Goal: Check status: Check status

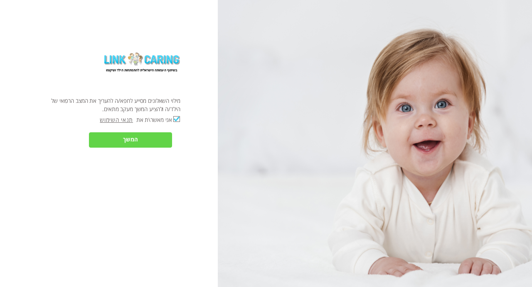
checkbox input "true"
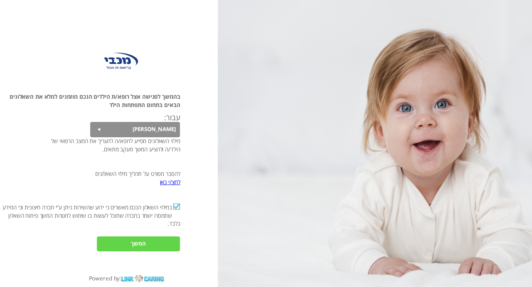
click at [157, 238] on input "המשך" at bounding box center [138, 244] width 83 height 15
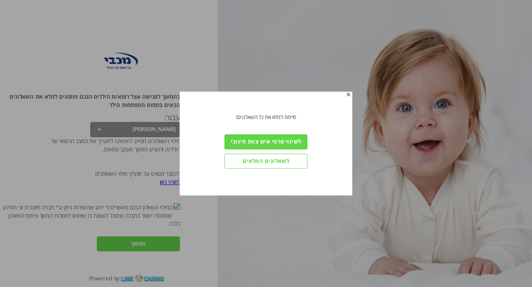
click at [283, 165] on input "לשאלונים המלאים" at bounding box center [265, 161] width 83 height 15
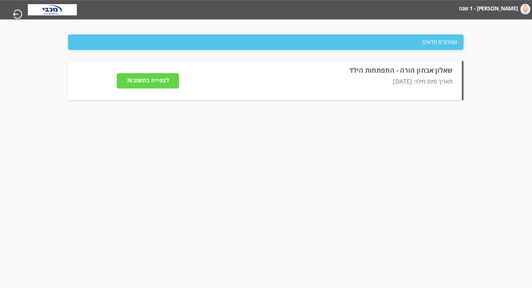
type input "לצפייה בתשובות"
click at [172, 80] on input "לצפייה בתשובות" at bounding box center [148, 80] width 62 height 15
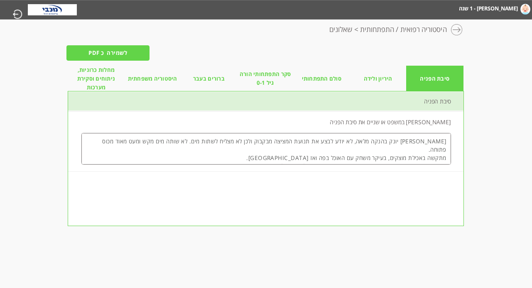
click at [307, 143] on textarea "[PERSON_NAME] יונק בהנקה מלאה, לא יודע לבצע את תנועת המציצה מבקבוק ולכן לא מצלי…" at bounding box center [265, 149] width 369 height 32
click at [459, 29] on div at bounding box center [457, 30] width 12 height 12
click at [508, 4] on label "[PERSON_NAME] - 1 שנה" at bounding box center [488, 8] width 59 height 11
click at [508, 7] on label "[PERSON_NAME] - 1 שנה" at bounding box center [488, 8] width 59 height 11
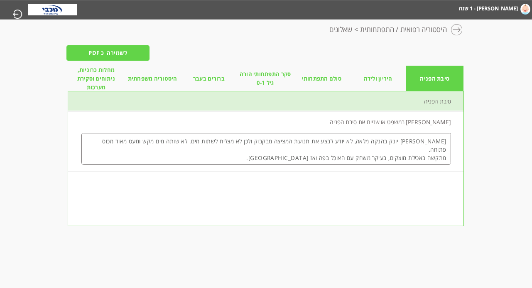
click at [15, 9] on input "button" at bounding box center [17, 14] width 11 height 10
type input "כן"
type input "לא"
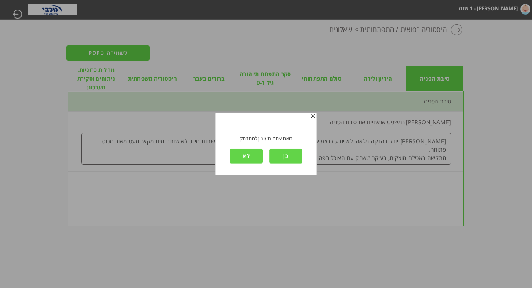
click at [251, 155] on input "לא" at bounding box center [246, 155] width 33 height 15
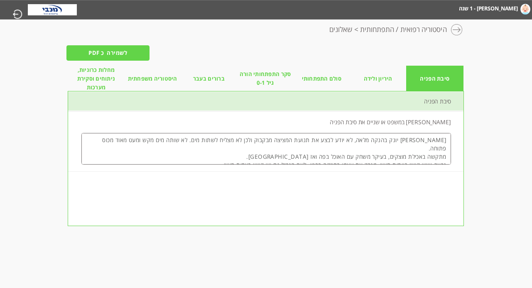
scroll to position [1, 0]
click at [413, 30] on link "היסטוריה רפואית / התפתחותית" at bounding box center [403, 32] width 87 height 12
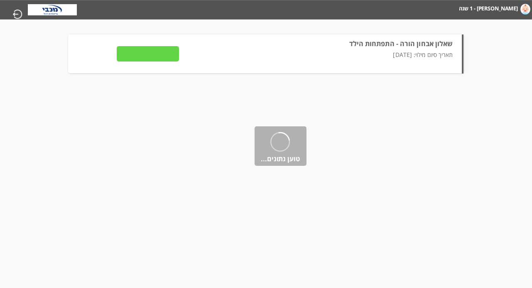
type input "לצפייה בתשובות"
